Goal: Communication & Community: Ask a question

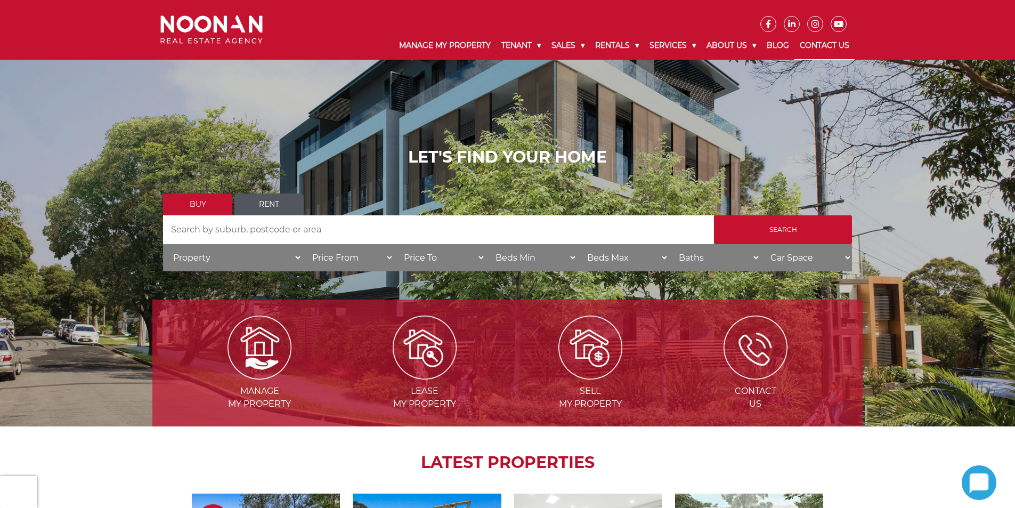
click at [810, 39] on link "Contact Us" at bounding box center [824, 46] width 60 height 28
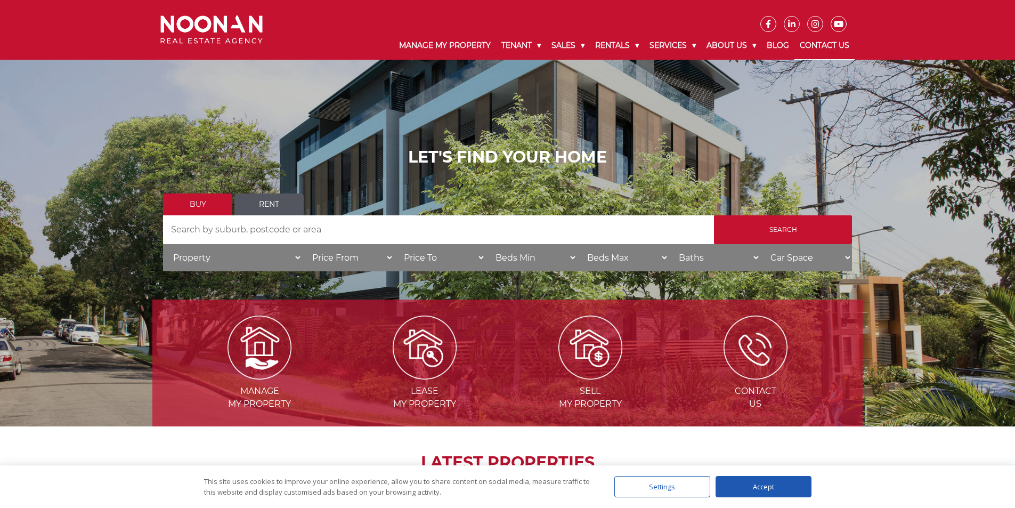
click at [810, 42] on link "Contact Us" at bounding box center [824, 46] width 60 height 28
click at [812, 41] on link "Contact Us" at bounding box center [824, 46] width 60 height 28
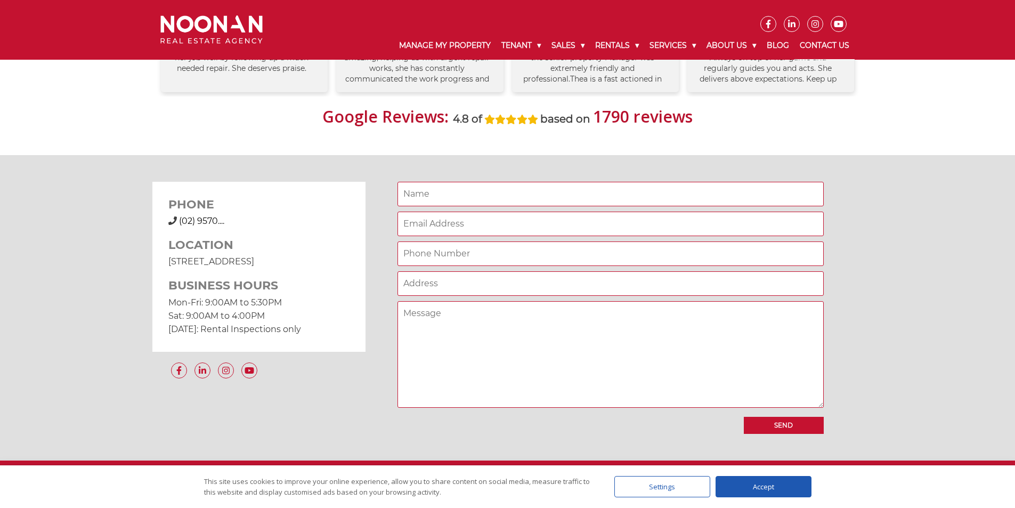
scroll to position [746, 0]
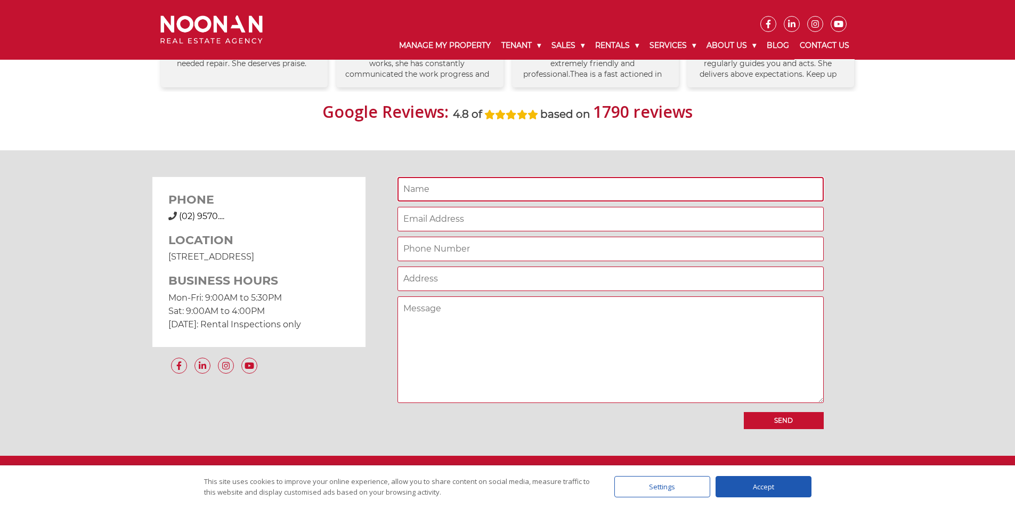
click at [505, 185] on input "Contact form" at bounding box center [610, 189] width 426 height 25
type input "Daniel Keller"
type input "danielkeller509@gmail.com"
type input "2087946315"
type input "-1800 S Aspen River Way"
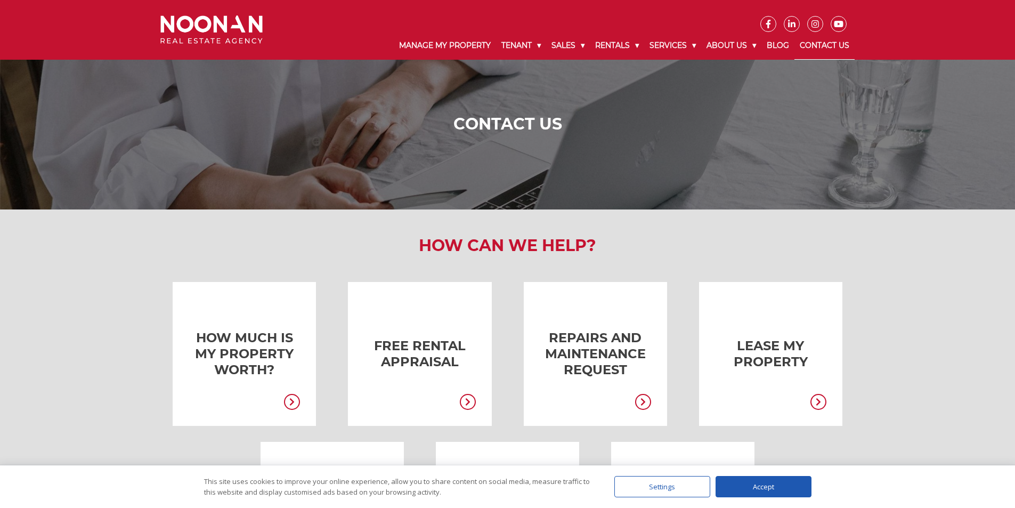
scroll to position [0, 0]
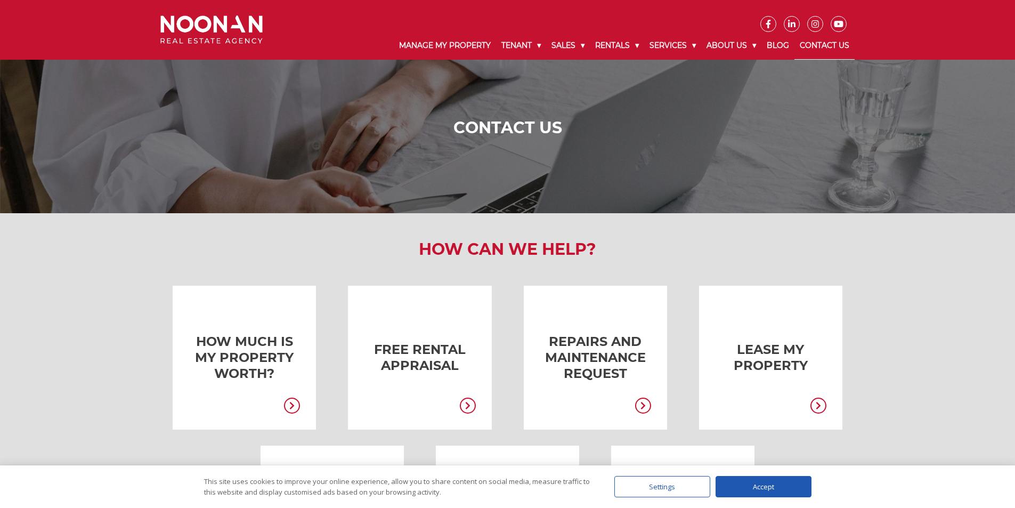
click at [818, 45] on link "Contact Us" at bounding box center [824, 46] width 60 height 28
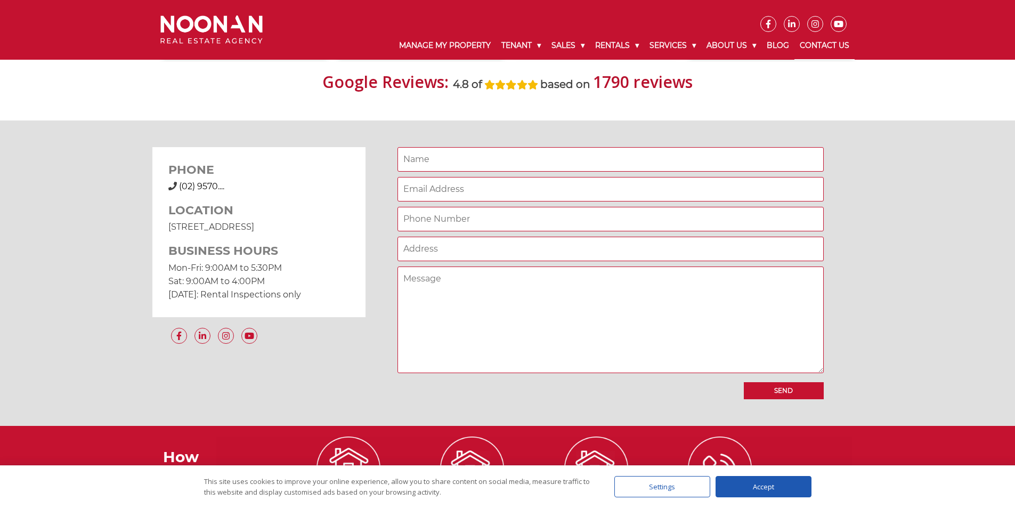
scroll to position [852, 0]
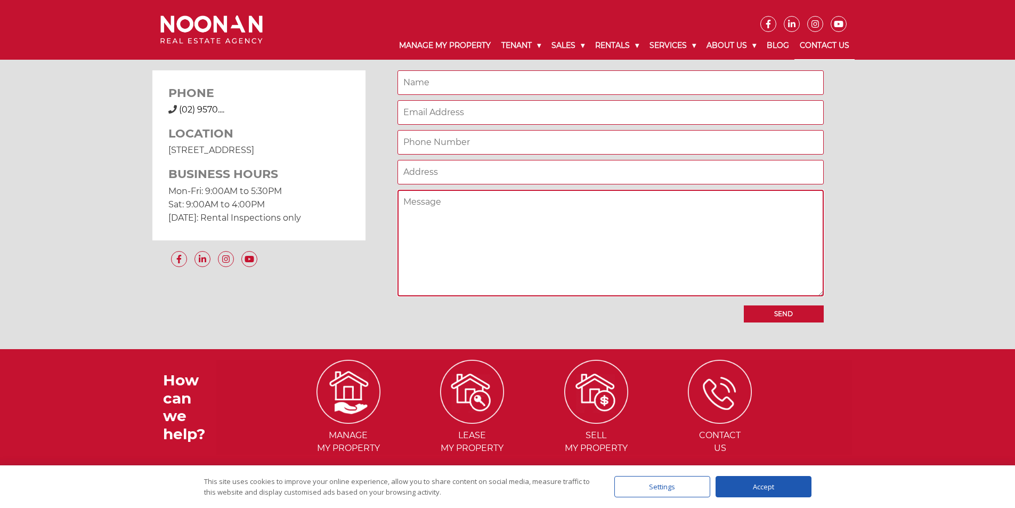
paste textarea "HelIo ( name) hope you're having a great day. I am currently searching for a si…"
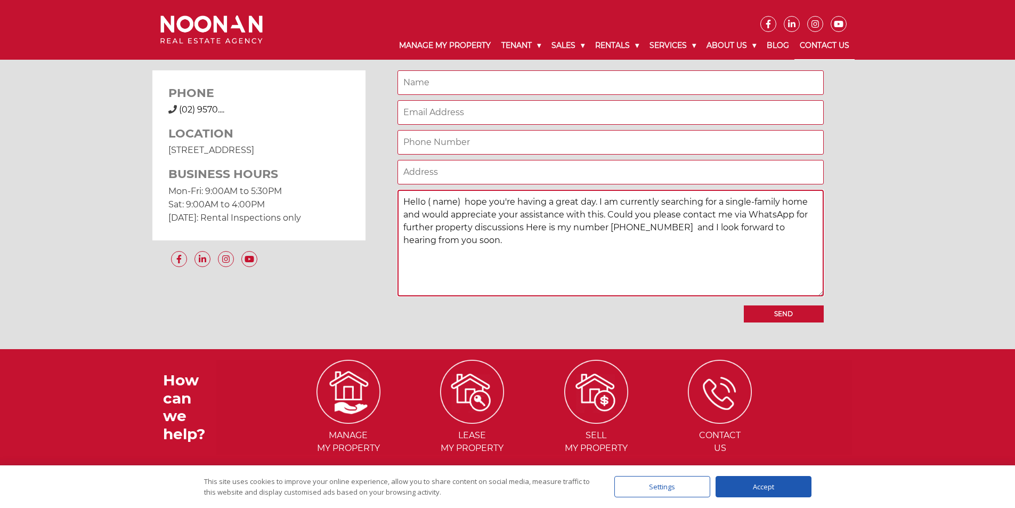
click at [463, 200] on textarea "HelIo ( name) hope you're having a great day. I am currently searching for a si…" at bounding box center [610, 243] width 426 height 107
type textarea "HelIo hope you're having a great day. I am currently searching for a single-fam…"
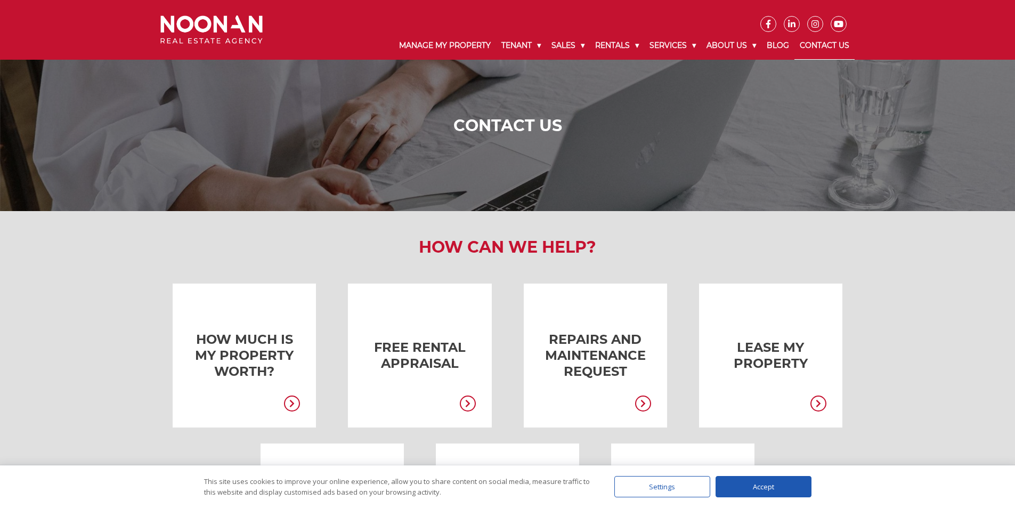
scroll to position [0, 0]
